Goal: Information Seeking & Learning: Learn about a topic

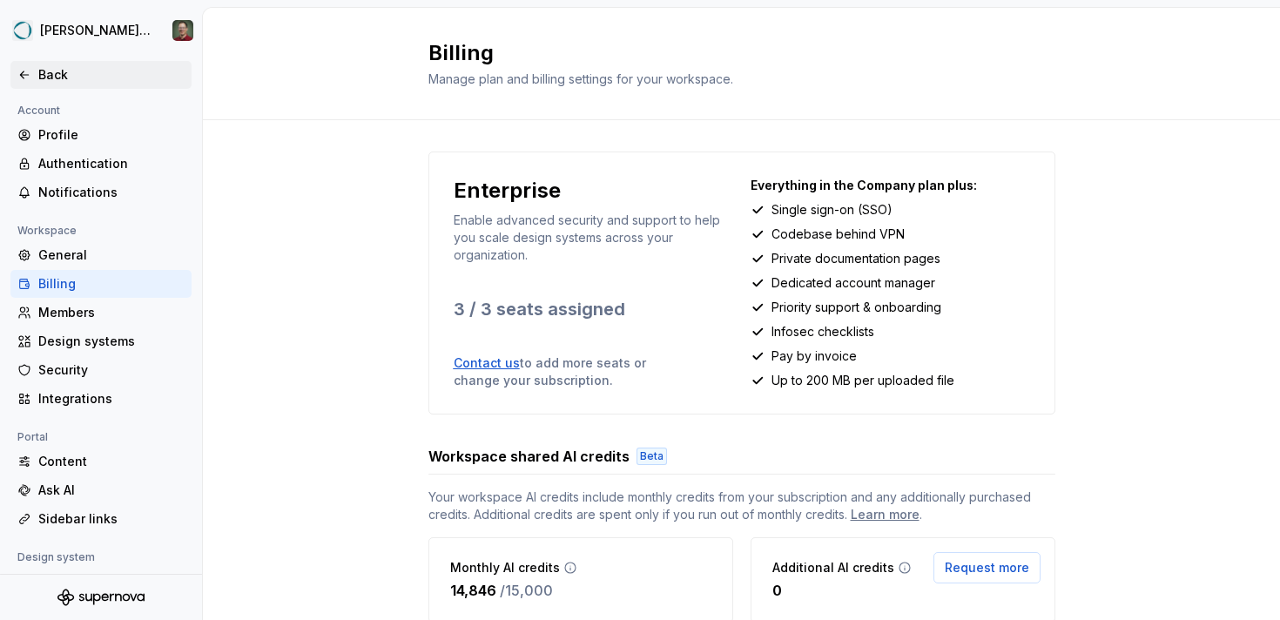
click at [23, 66] on div "Back" at bounding box center [100, 74] width 167 height 17
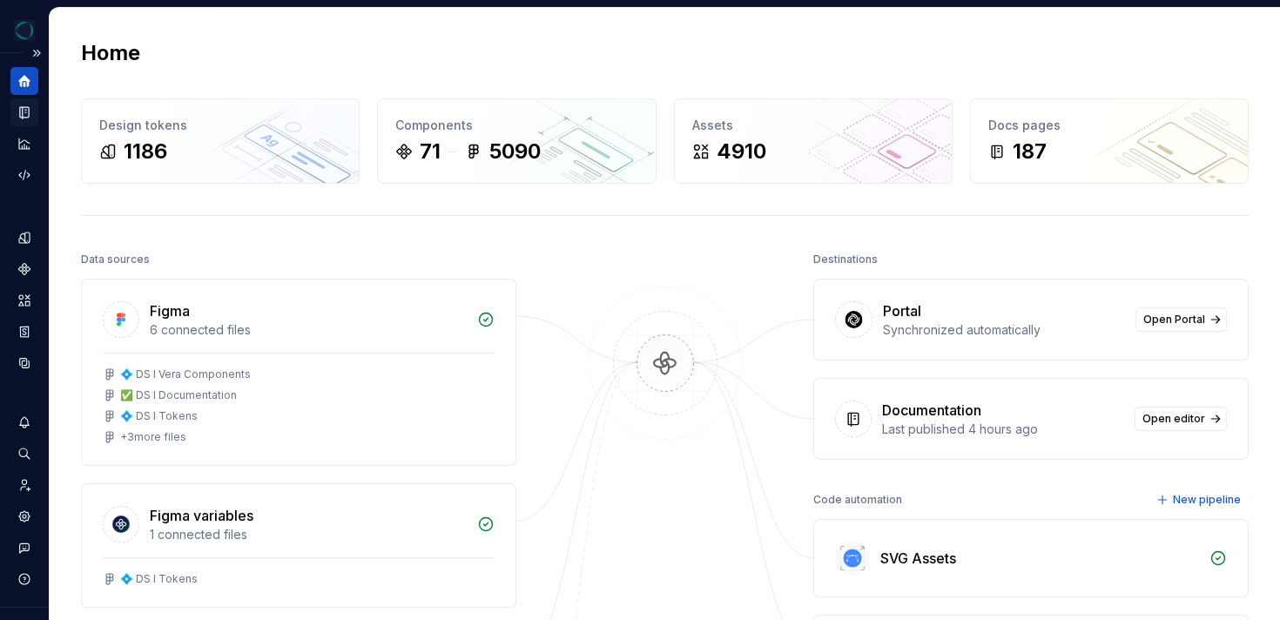
click at [27, 115] on icon "Documentation" at bounding box center [26, 113] width 7 height 10
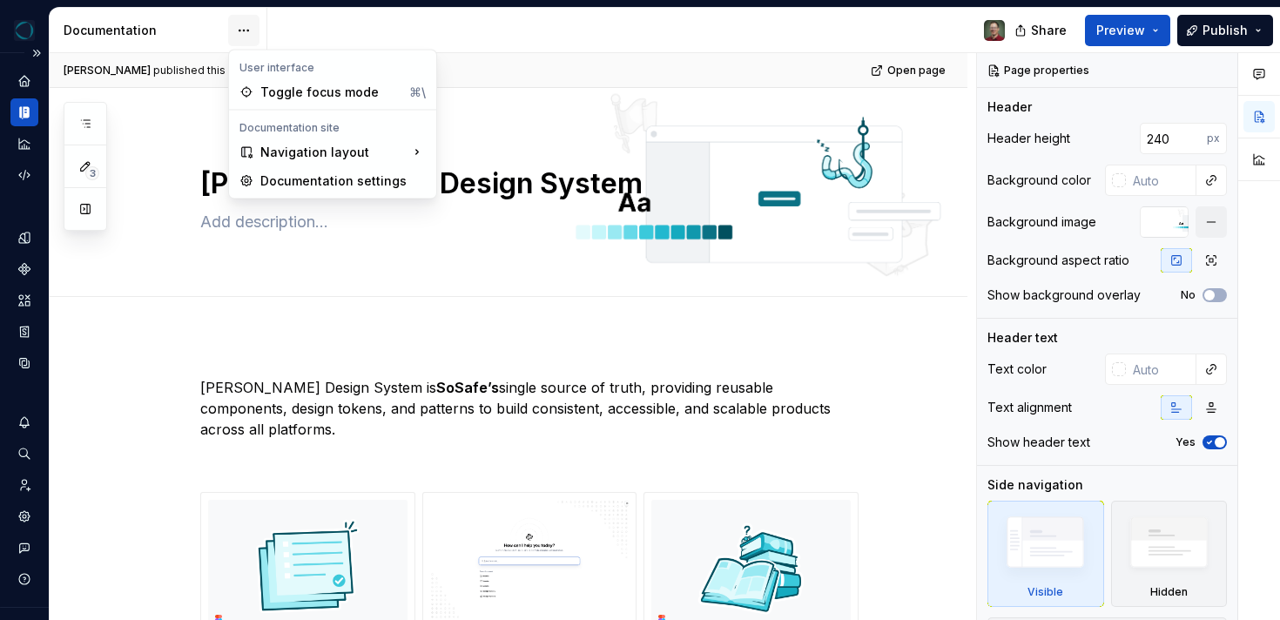
click at [252, 31] on html "**********" at bounding box center [640, 310] width 1280 height 620
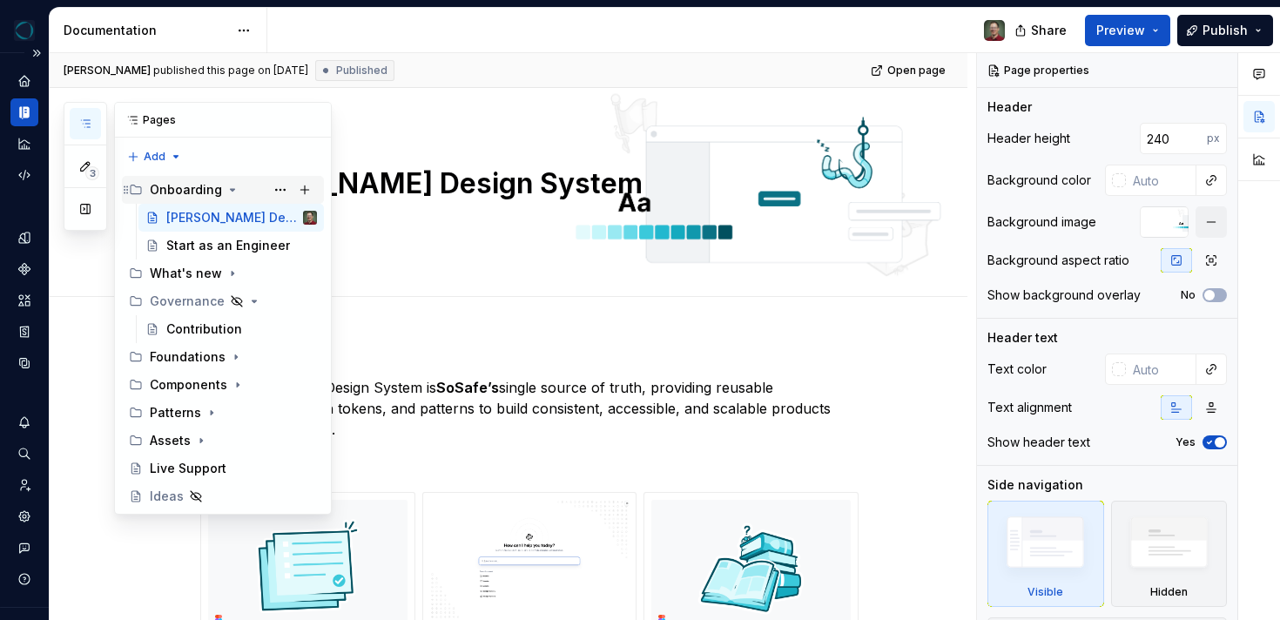
click at [214, 186] on div "Onboarding" at bounding box center [186, 189] width 72 height 17
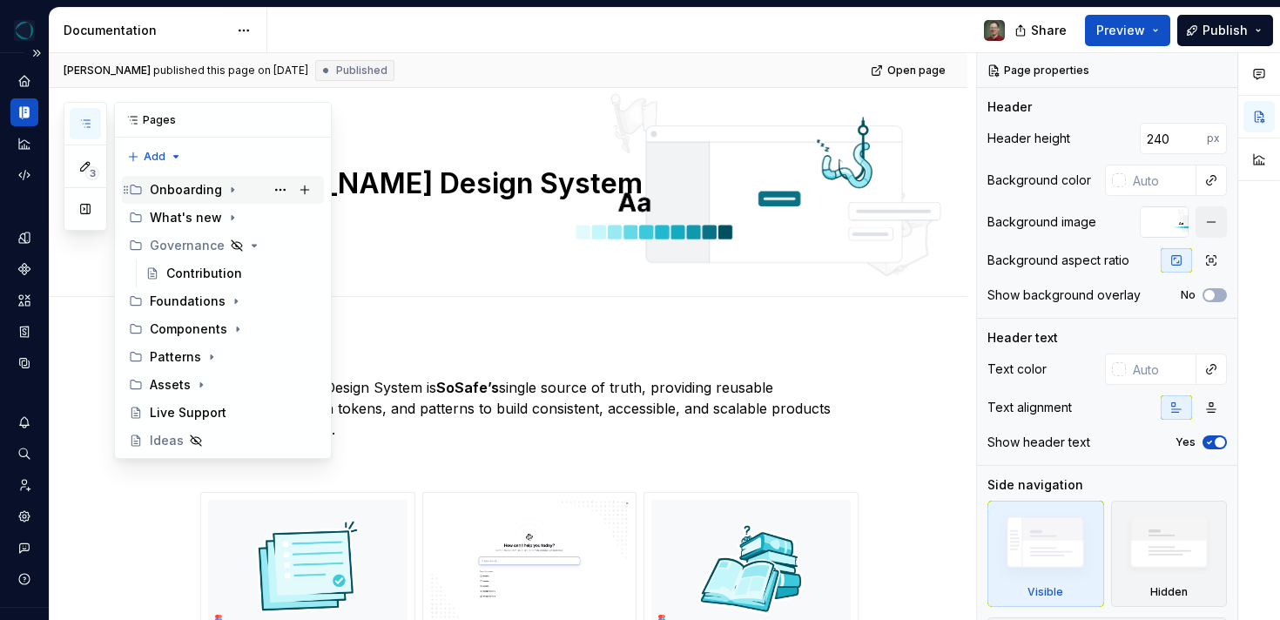
click at [214, 186] on div "Onboarding" at bounding box center [186, 189] width 72 height 17
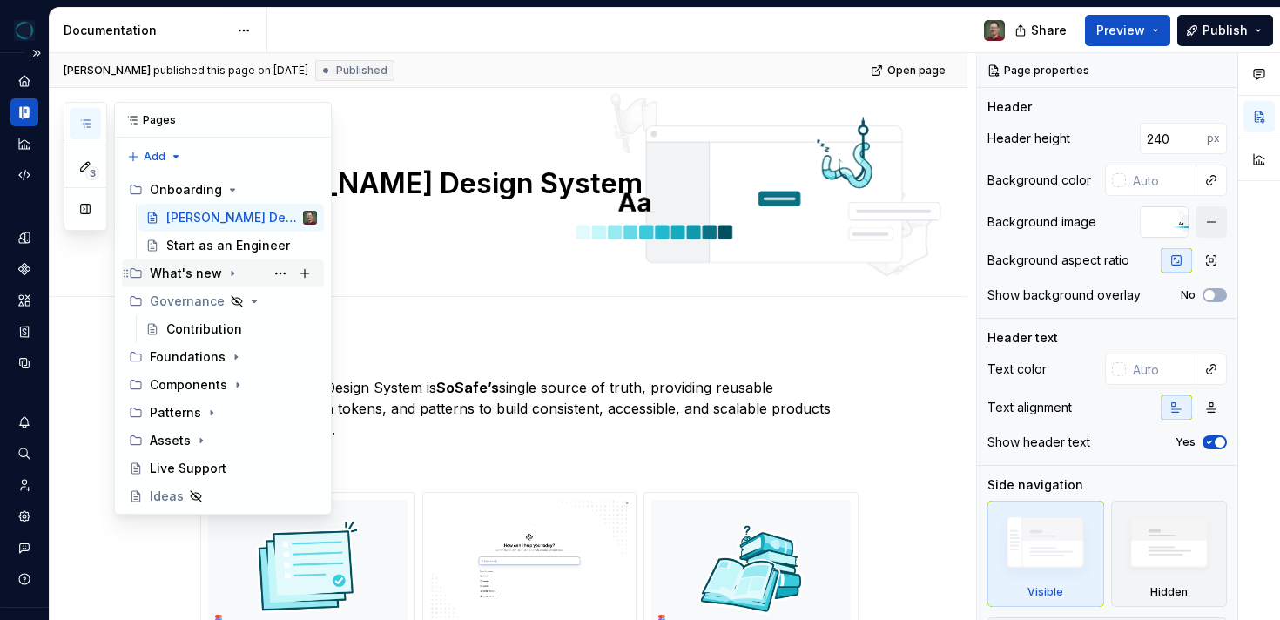
click at [198, 272] on div "What's new" at bounding box center [186, 273] width 72 height 17
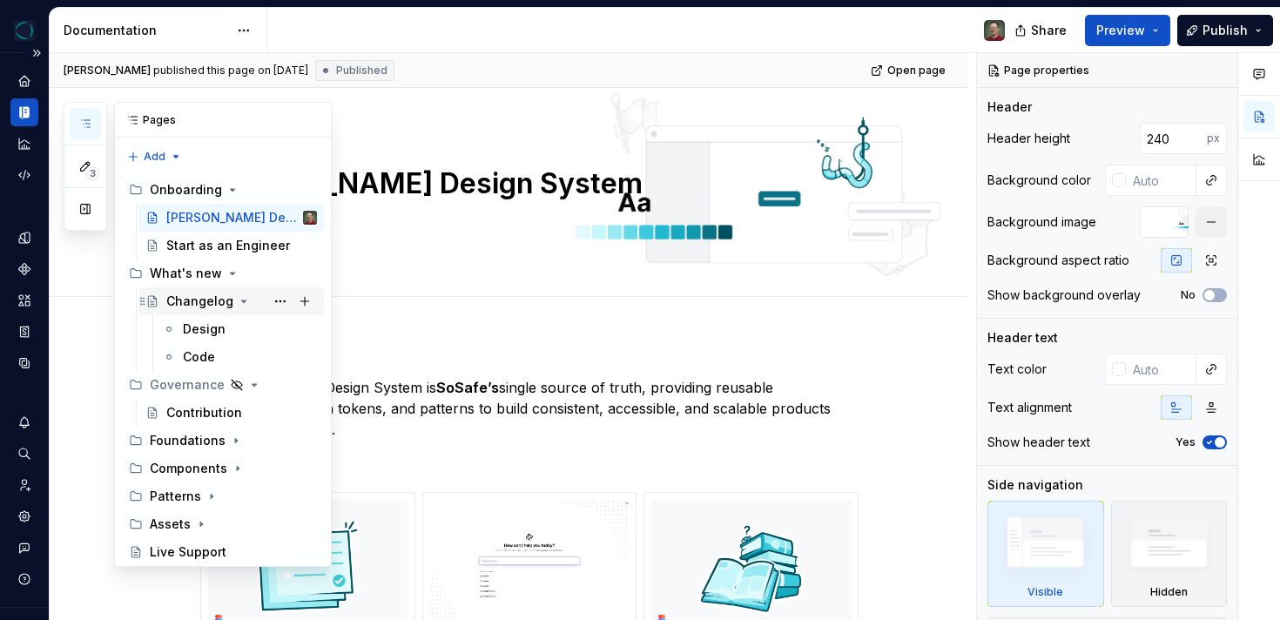
click at [199, 302] on div "Changelog" at bounding box center [199, 300] width 67 height 17
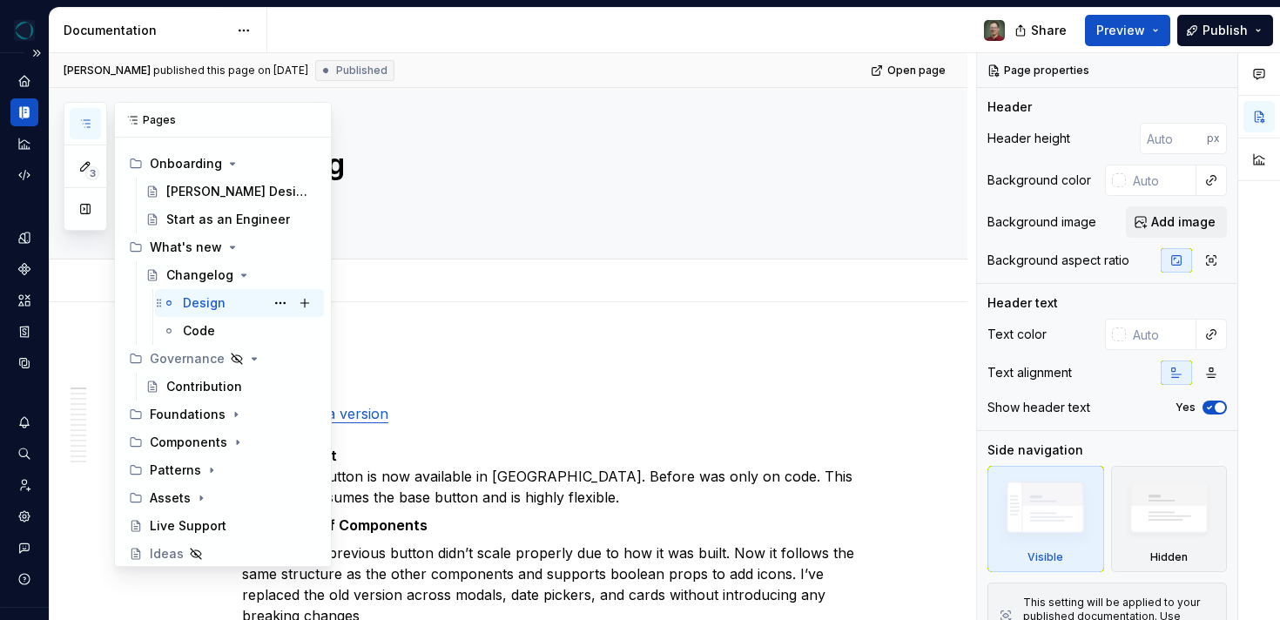
scroll to position [31, 0]
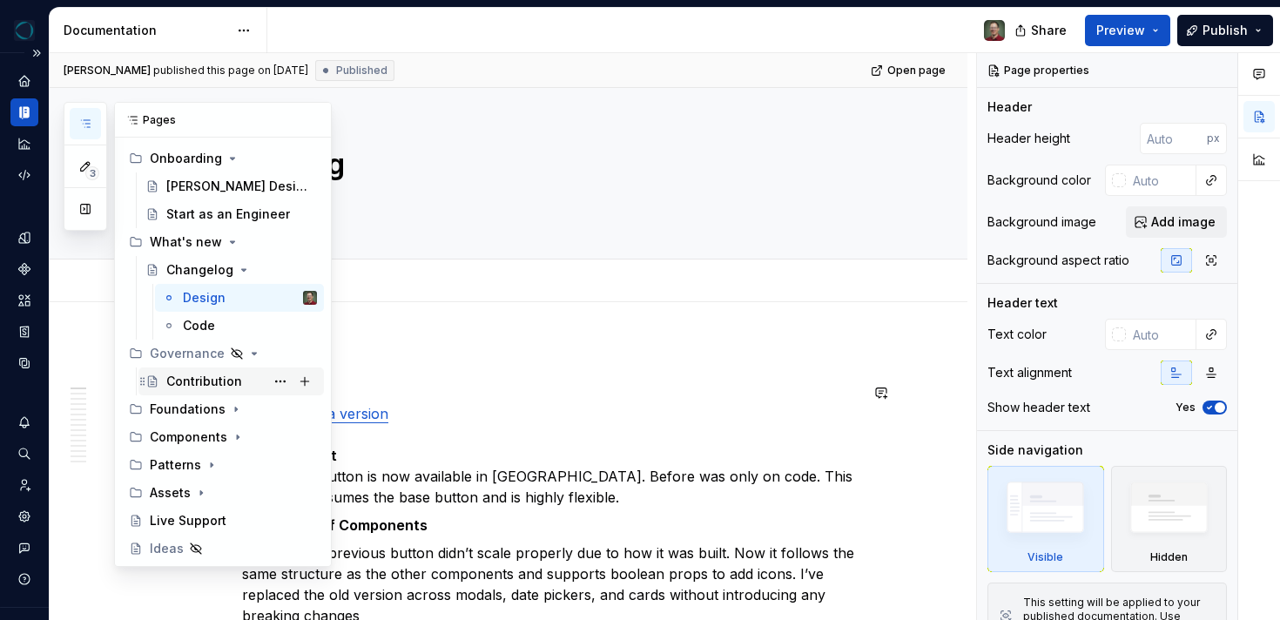
click at [196, 383] on div "Contribution" at bounding box center [204, 381] width 76 height 17
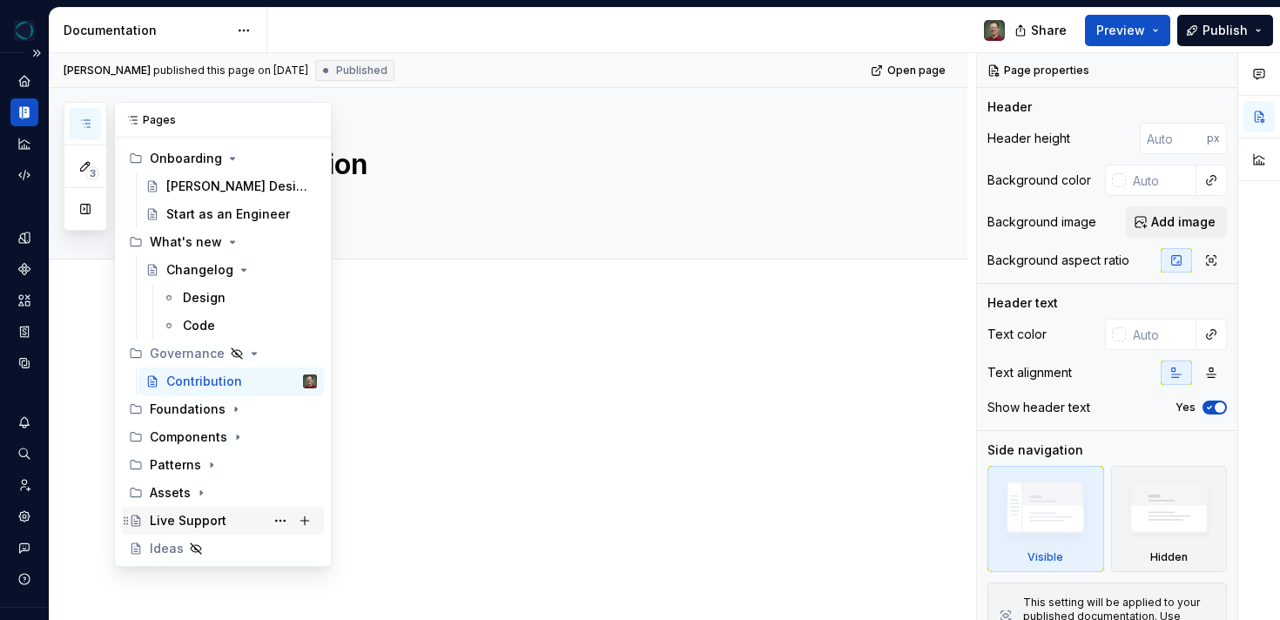
click at [203, 519] on div "Live Support" at bounding box center [188, 520] width 77 height 17
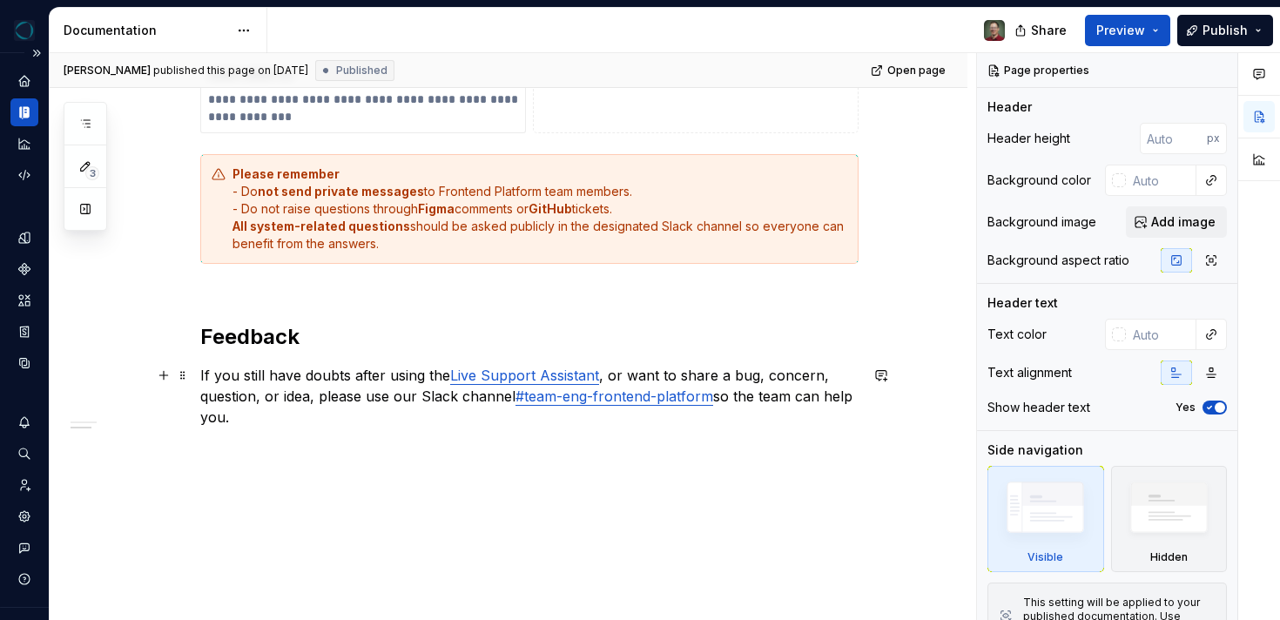
scroll to position [736, 0]
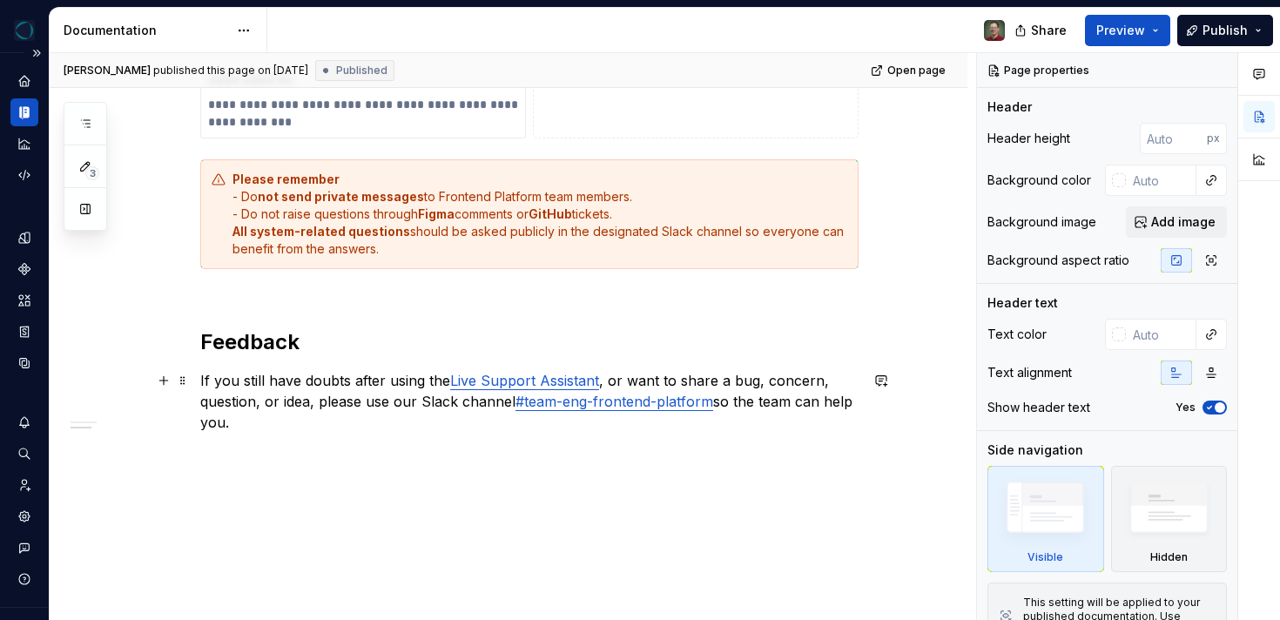
click at [618, 401] on link "#team-eng-frontend-platform" at bounding box center [614, 401] width 198 height 17
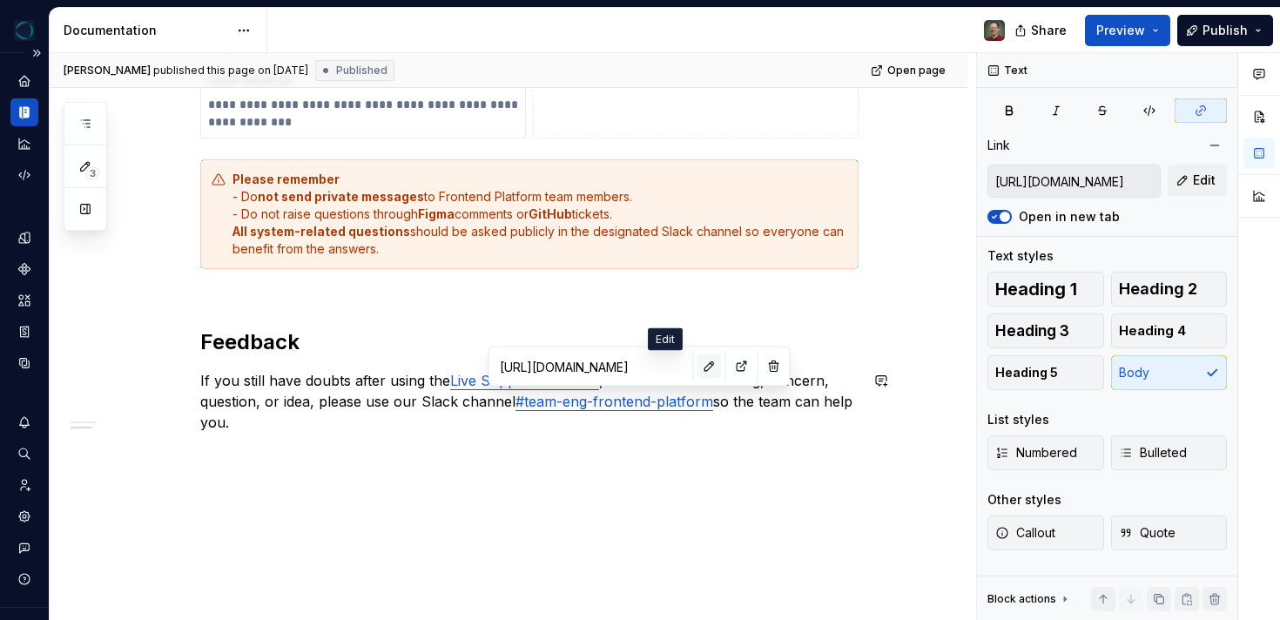
click at [697, 366] on button "button" at bounding box center [709, 366] width 24 height 24
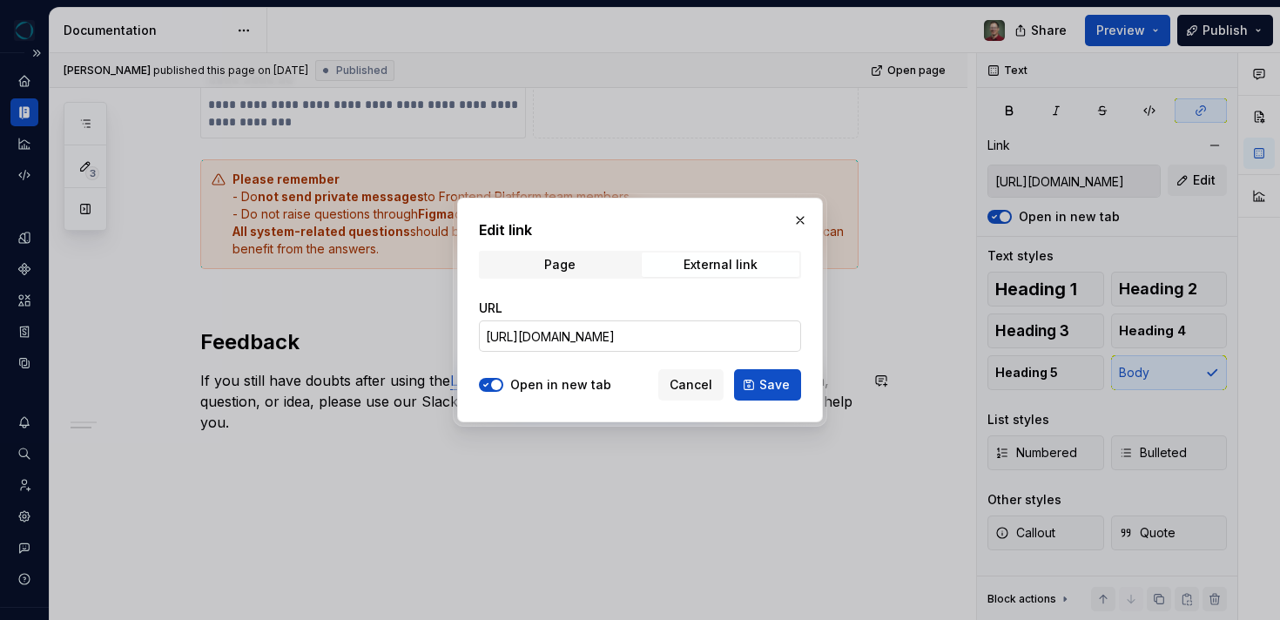
click at [673, 336] on input "https://sosafe.enterprise.slack.com/archives/C08DMTYKQ3S" at bounding box center [640, 335] width 322 height 31
type textarea "*"
